Goal: Information Seeking & Learning: Compare options

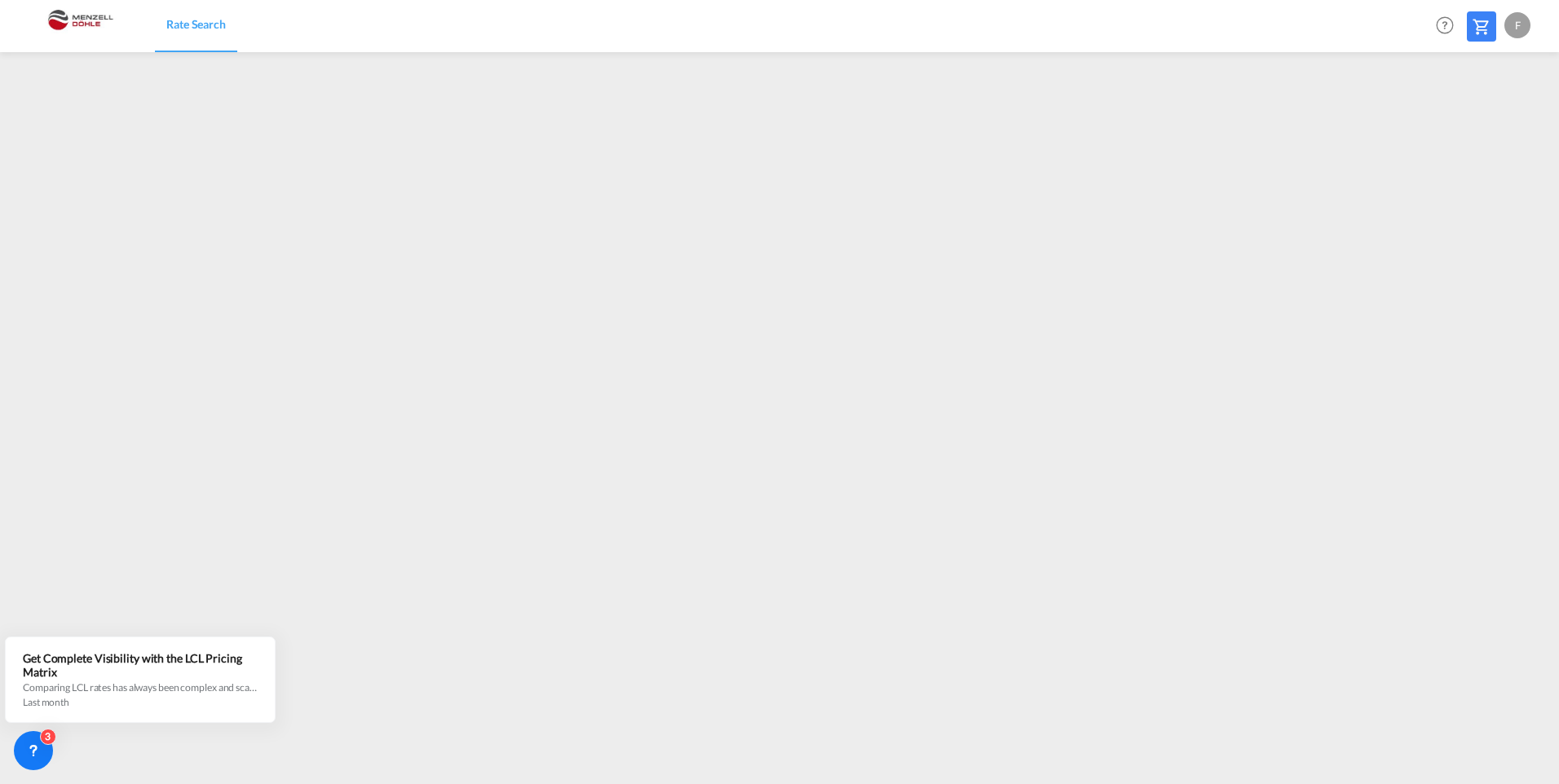
click at [78, 20] on img at bounding box center [80, 26] width 110 height 36
click at [180, 28] on span "Rate Search" at bounding box center [196, 24] width 60 height 14
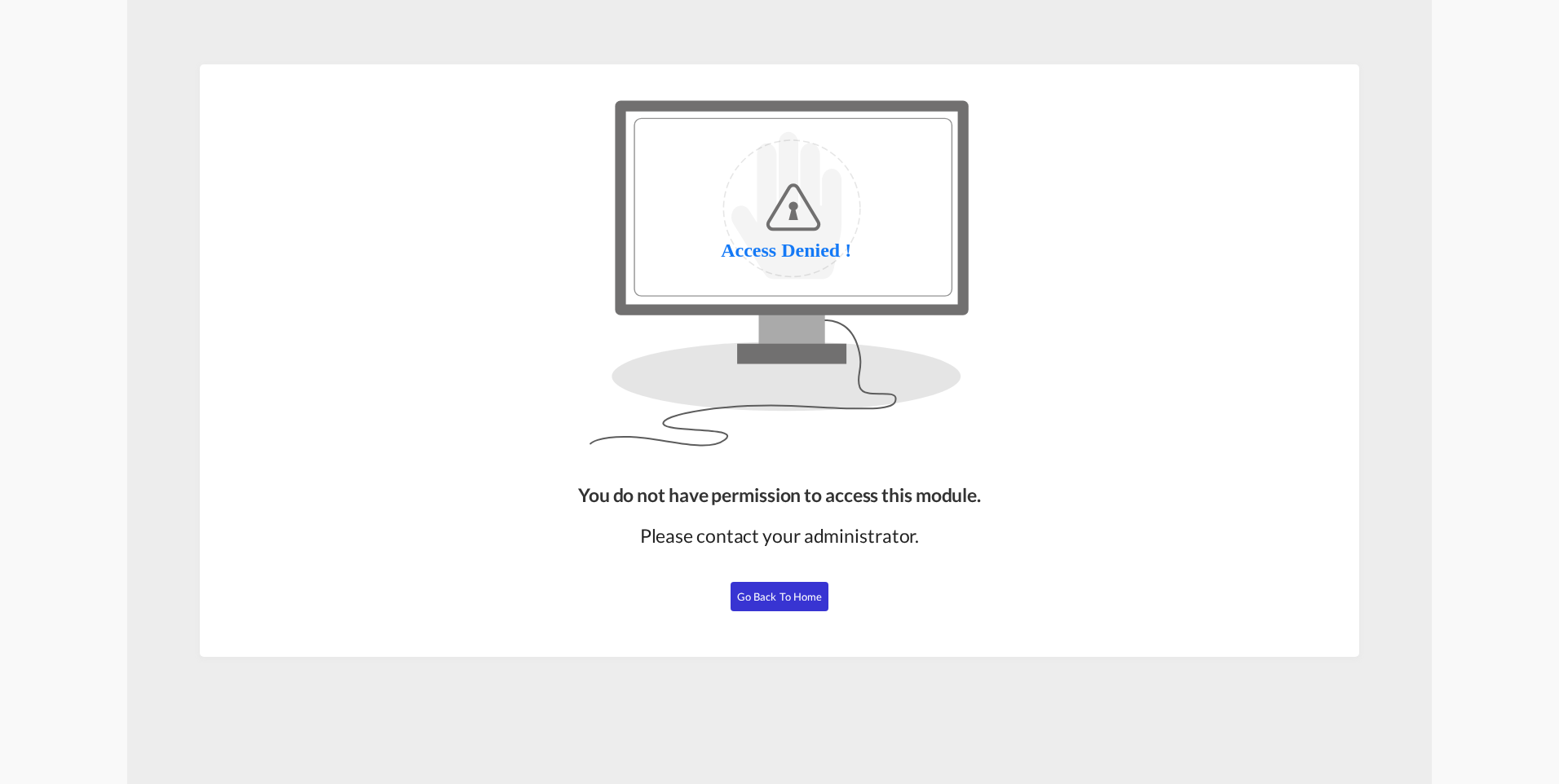
drag, startPoint x: 766, startPoint y: 601, endPoint x: 756, endPoint y: 598, distance: 10.4
click at [756, 598] on span "Go Back to Home" at bounding box center [780, 597] width 85 height 13
